Goal: Task Accomplishment & Management: Complete application form

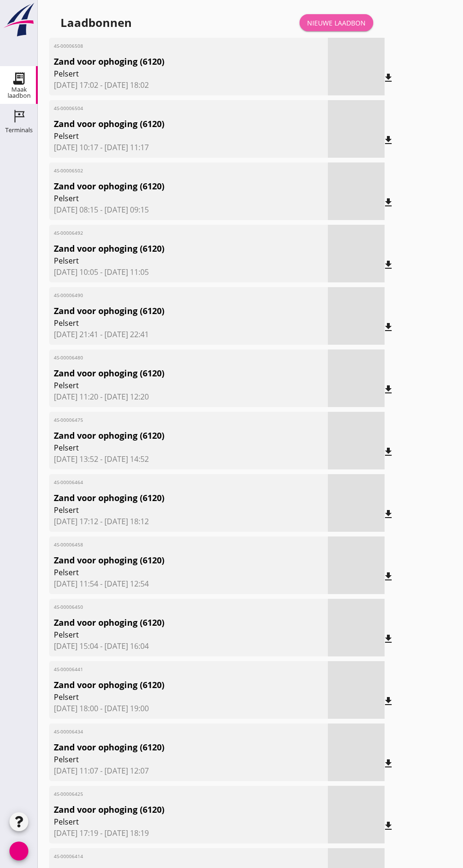
click at [347, 23] on font "Nieuwe laadbon" at bounding box center [336, 22] width 59 height 9
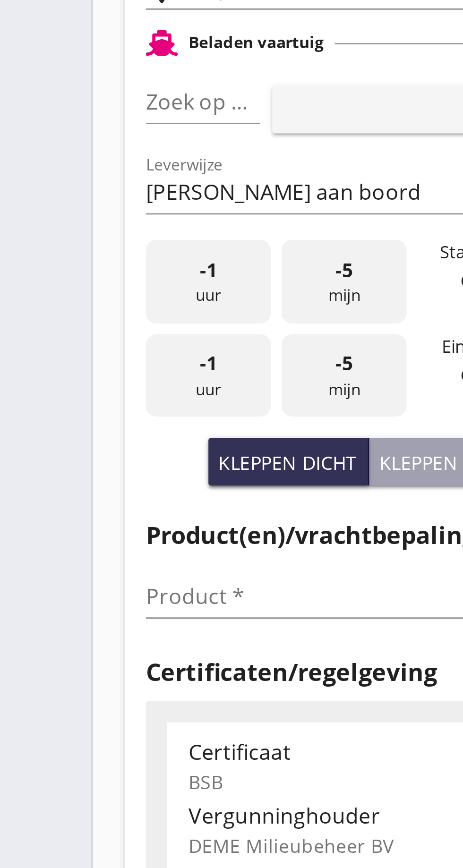
click at [76, 202] on font "pijl_drop_down" at bounding box center [91, 204] width 159 height 11
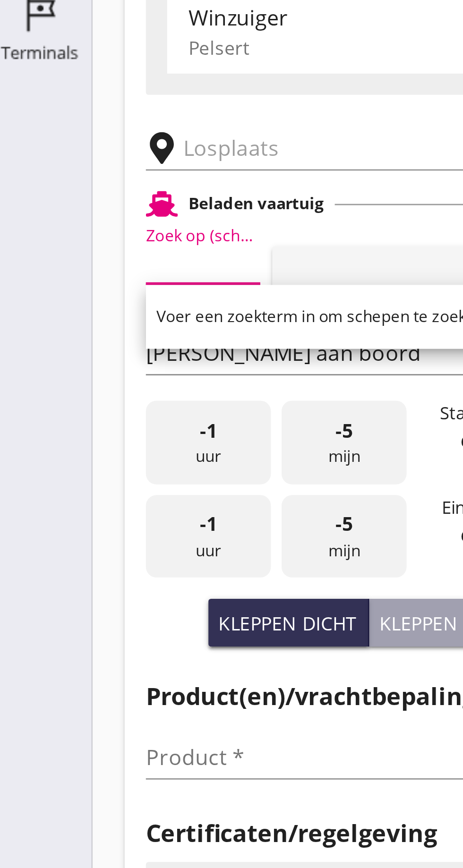
click at [72, 163] on input "text" at bounding box center [151, 163] width 162 height 15
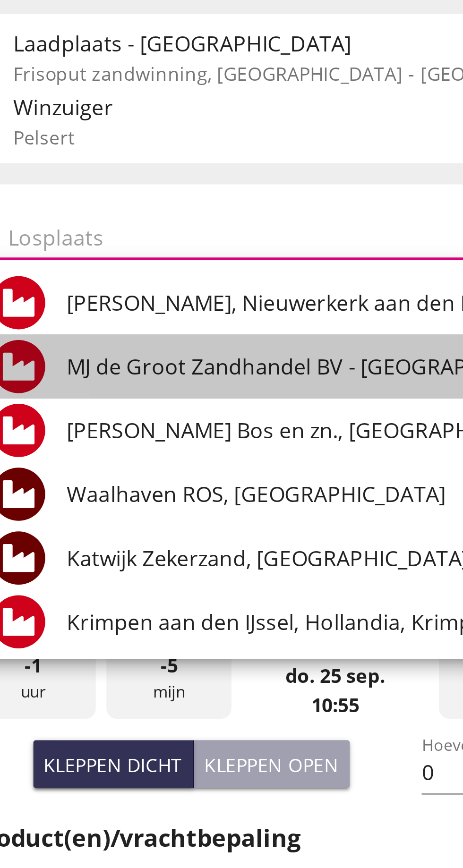
click at [160, 206] on font "MJ de Groot Zandhandel BV - [GEOGRAPHIC_DATA], [GEOGRAPHIC_DATA]" at bounding box center [220, 210] width 258 height 10
type input "[PERSON_NAME] Zandhandel B.V. - Spaansepolder, [GEOGRAPHIC_DATA]"
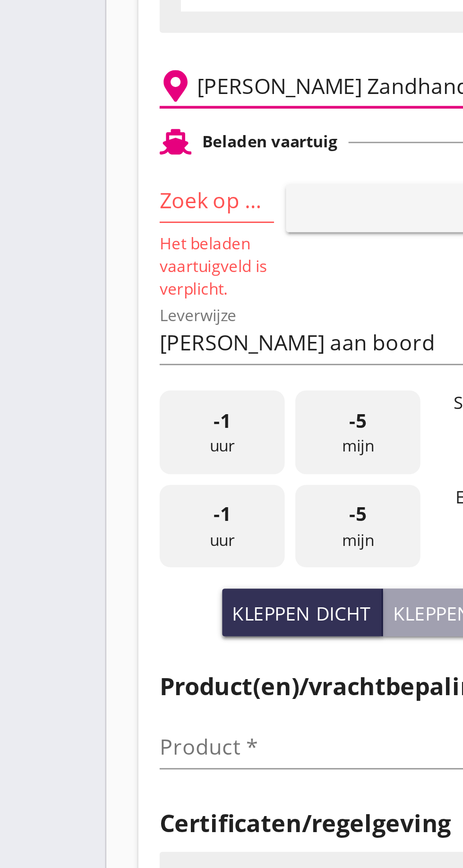
click at [69, 204] on input "Zoek op (scheeps)naam" at bounding box center [64, 204] width 14 height 15
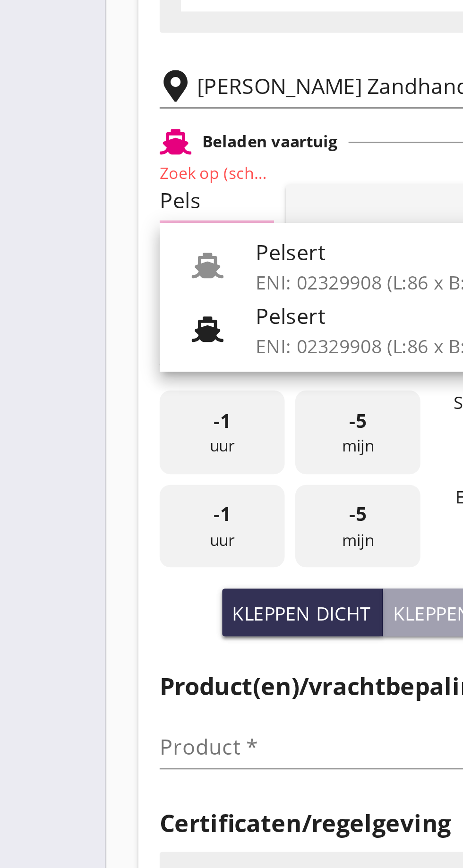
scroll to position [0, 4]
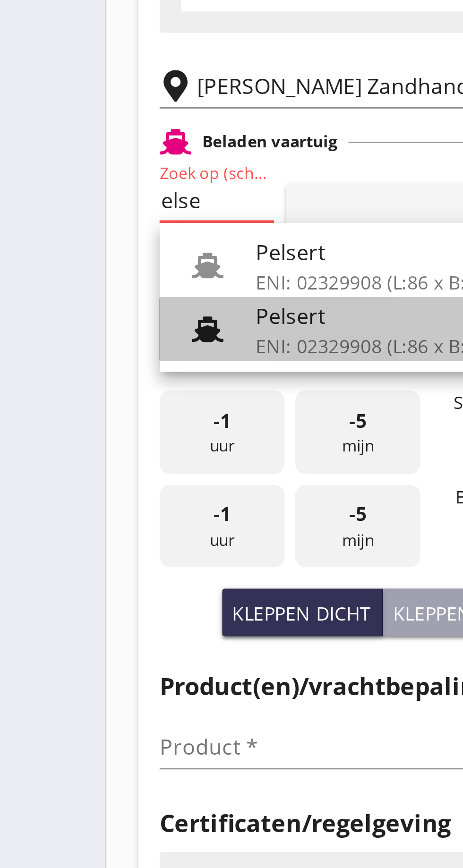
click at [110, 250] on font "Pelsert" at bounding box center [103, 245] width 25 height 10
type input "Pelsert"
type input "[PERSON_NAME]"
type input "1087"
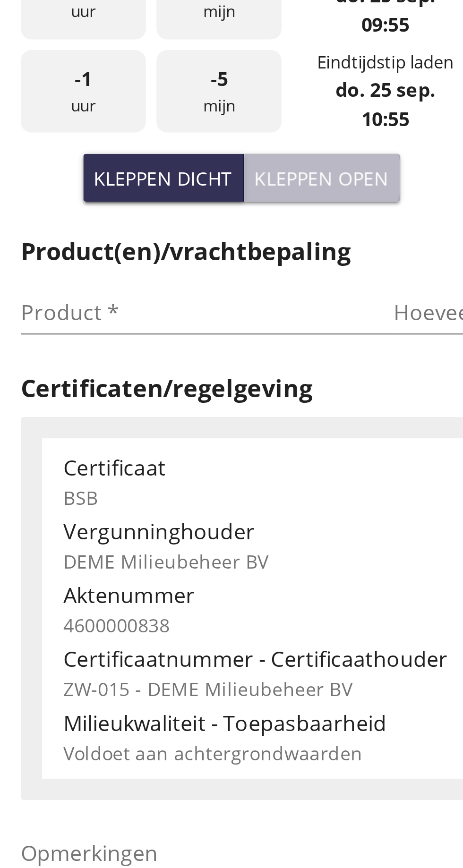
type input "Pelsert"
click at [171, 334] on font "Kleppen open" at bounding box center [164, 332] width 48 height 9
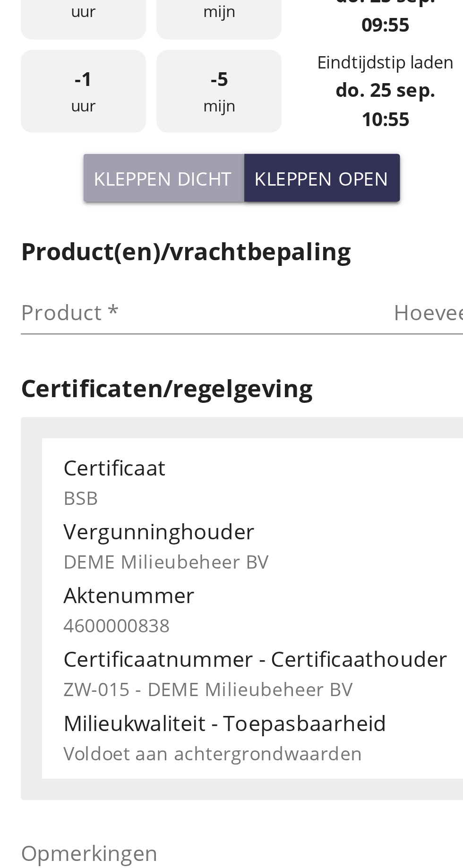
type input "725"
click at [83, 380] on input "Product *" at bounding box center [116, 380] width 119 height 15
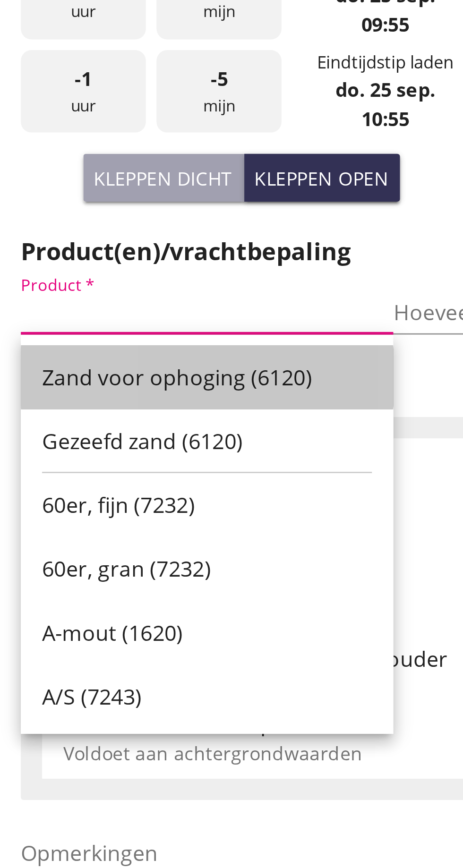
click at [126, 402] on font "Zand voor ophoging (6120)" at bounding box center [112, 403] width 96 height 10
type input "Zand voor ophoging (6120)"
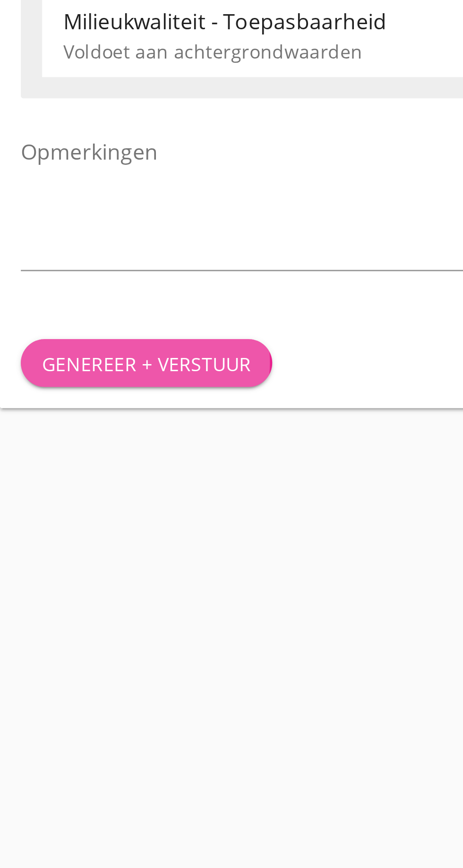
click at [113, 648] on font "Genereer + verstuur" at bounding box center [101, 648] width 74 height 9
